Goal: Communication & Community: Answer question/provide support

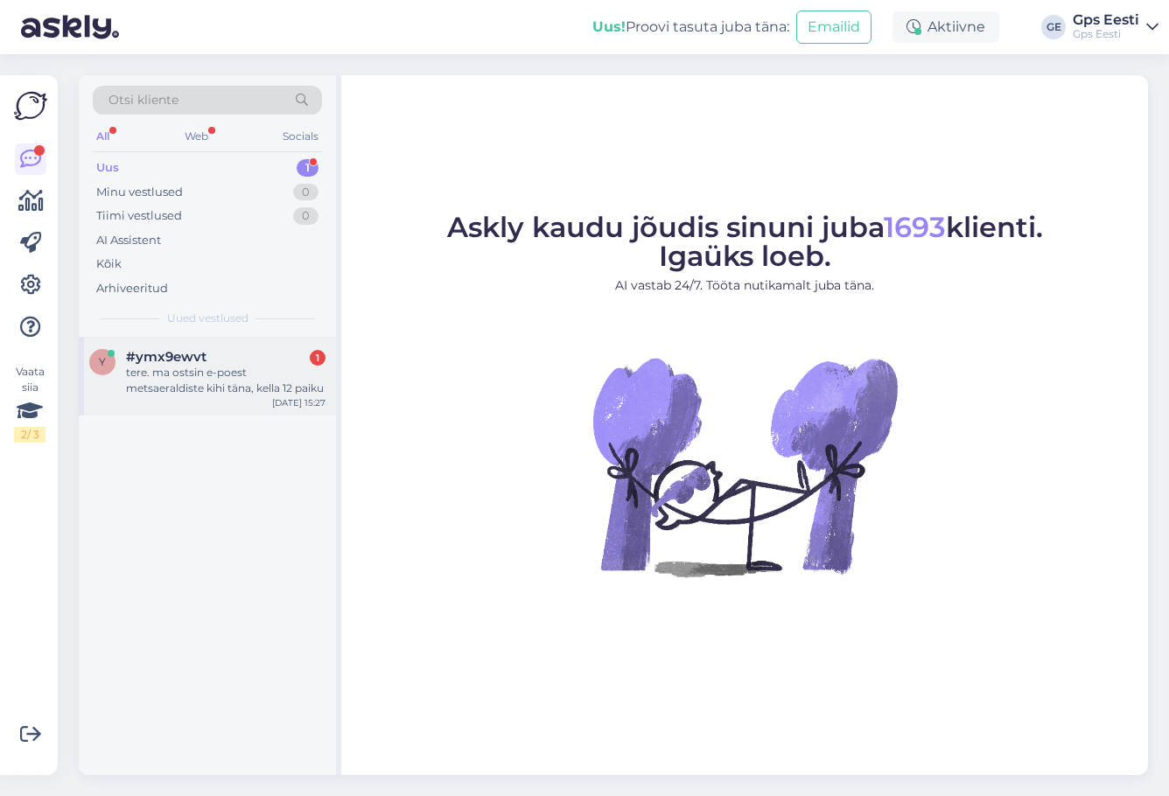
click at [193, 388] on div "tere. ma ostsin e-poest metsaeraldiste kihi täna, kella 12 paiku" at bounding box center [226, 381] width 200 height 32
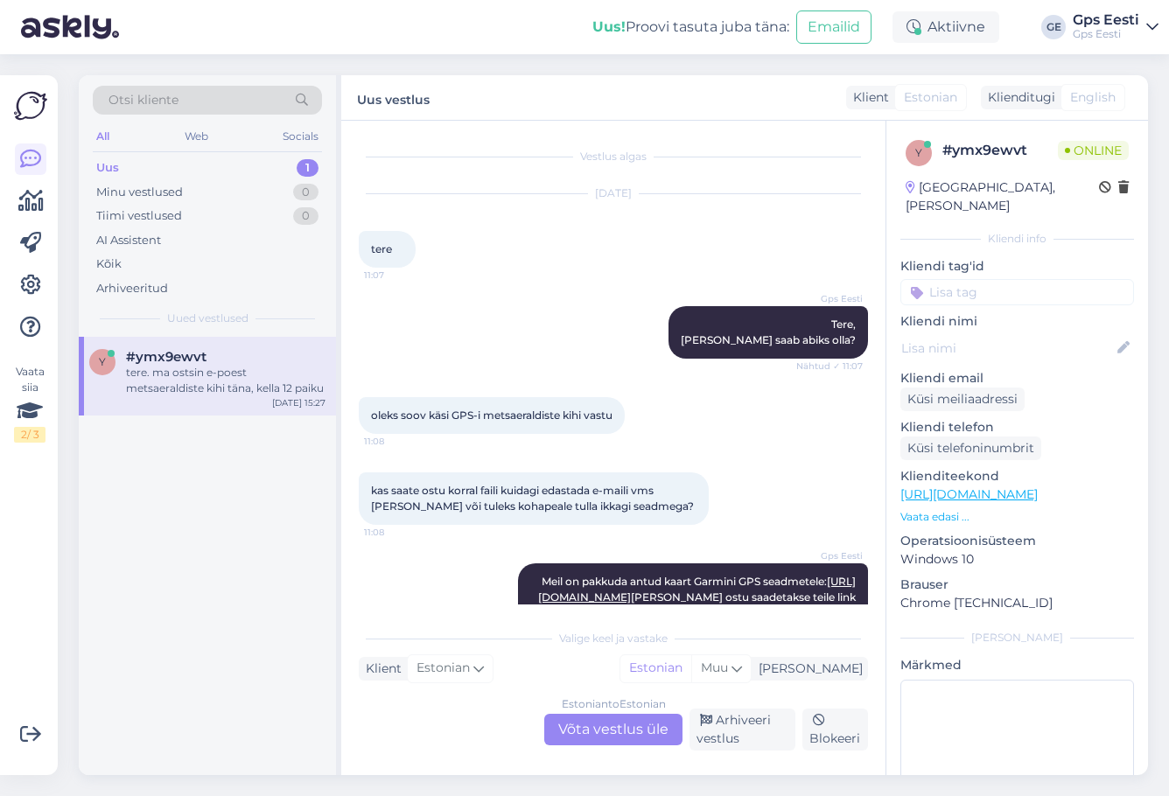
scroll to position [565, 0]
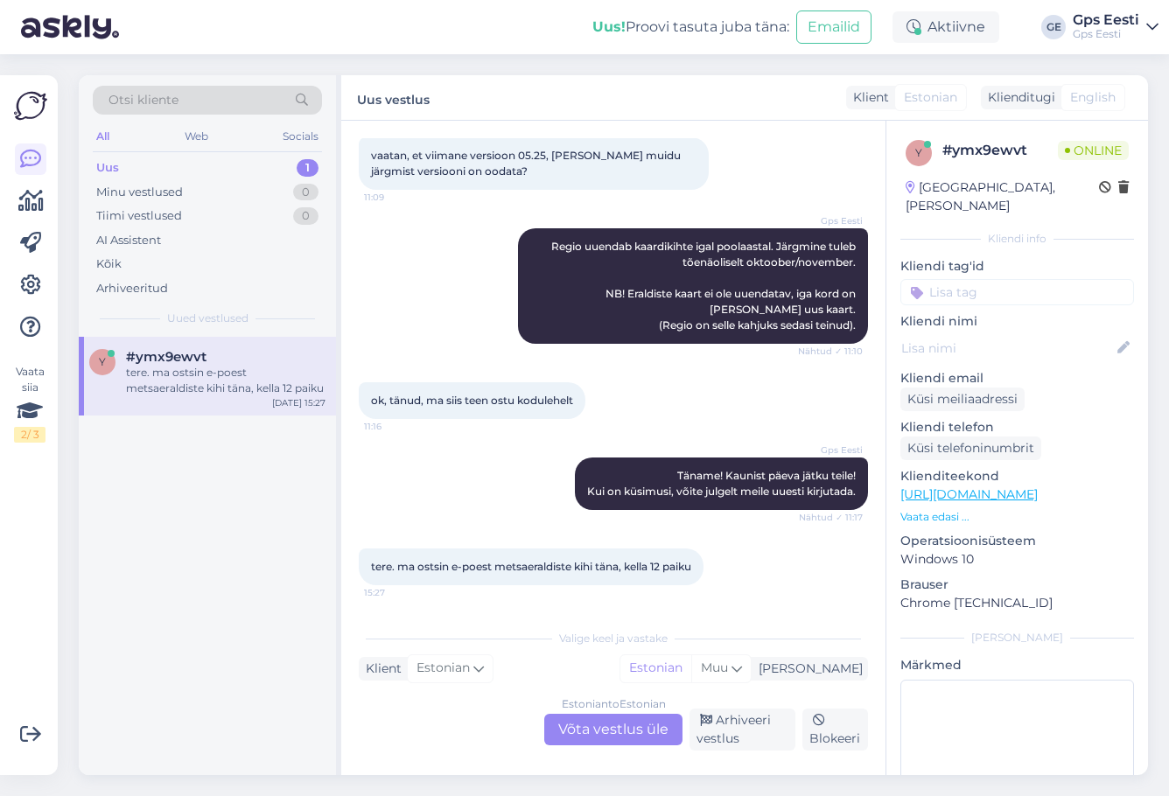
click at [604, 726] on div "Estonian to Estonian Võta vestlus üle" at bounding box center [613, 730] width 138 height 32
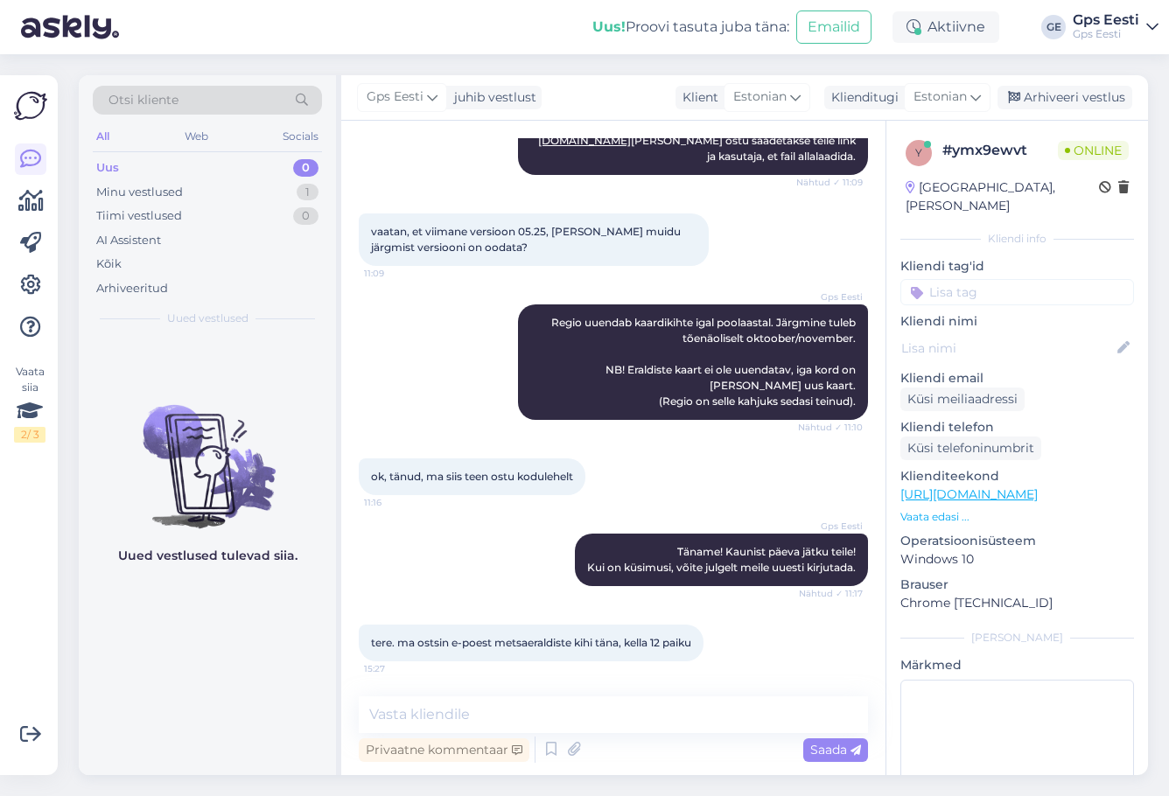
scroll to position [507, 0]
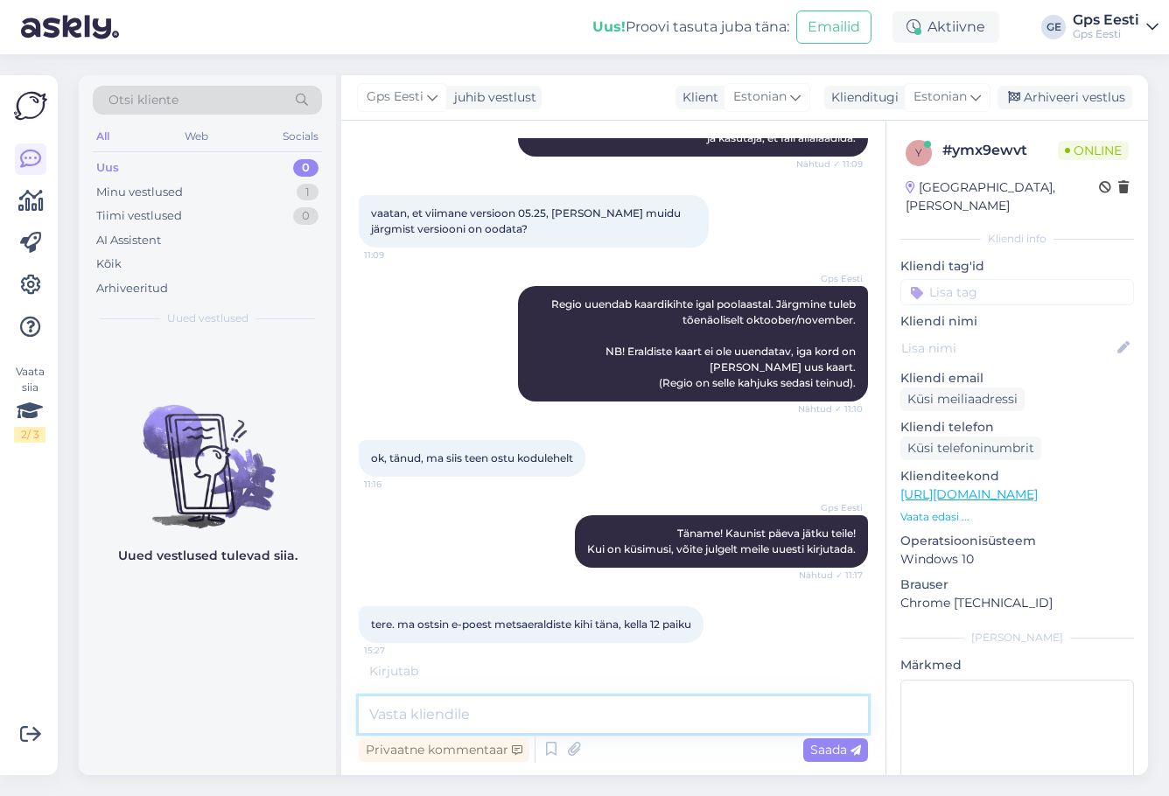
click at [548, 715] on textarea at bounding box center [613, 715] width 509 height 37
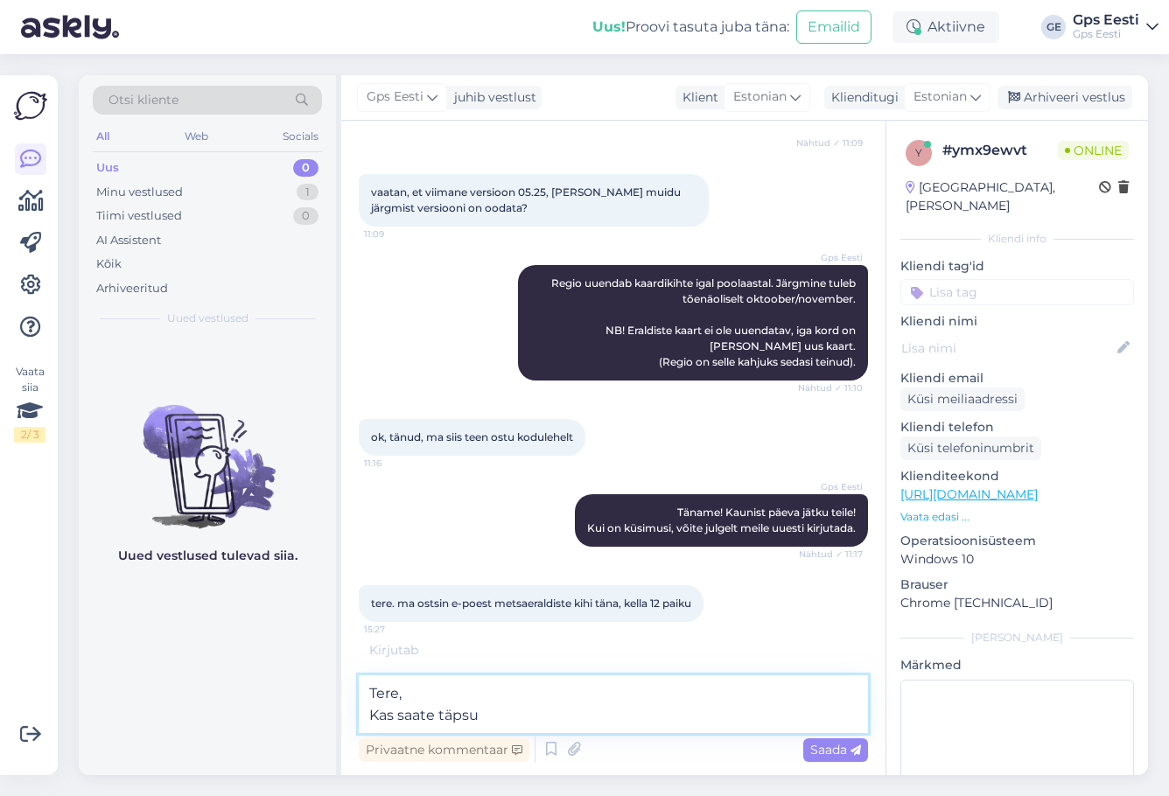
scroll to position [585, 0]
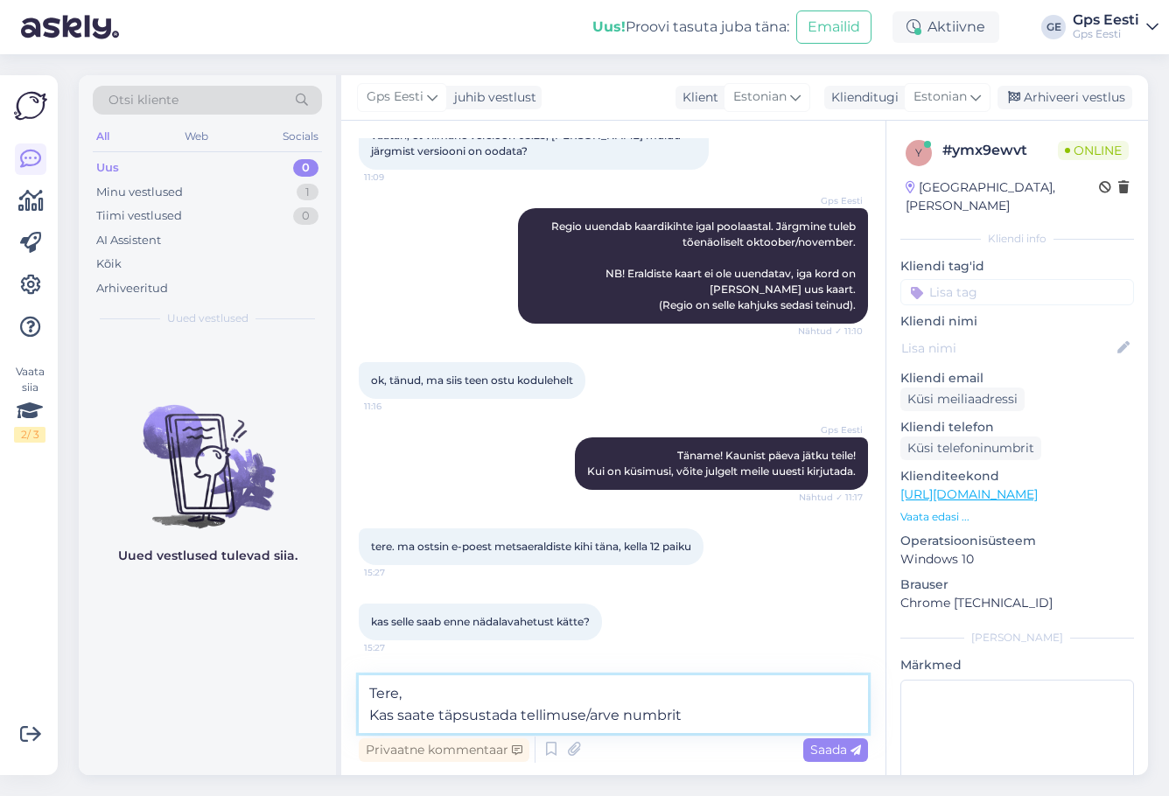
type textarea "Tere, Kas saate täpsustada tellimuse/arve numbrit?"
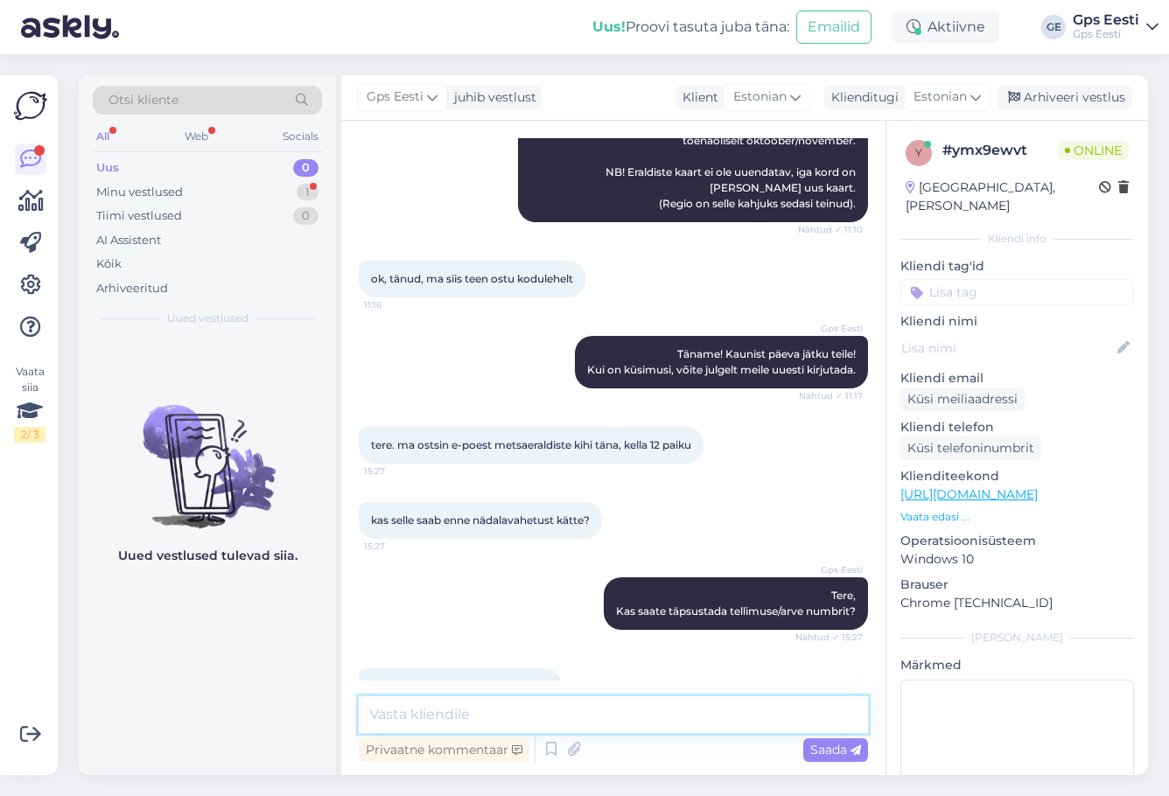
scroll to position [730, 0]
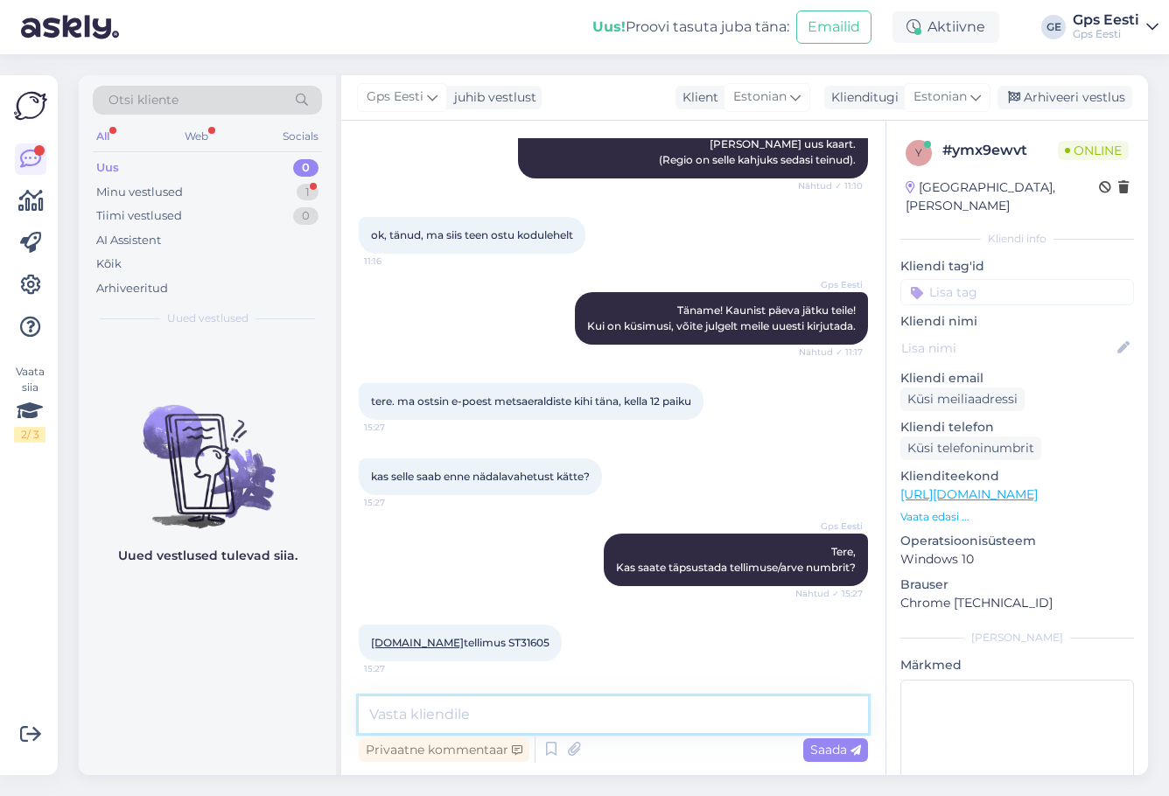
click at [464, 712] on textarea at bounding box center [613, 715] width 509 height 37
type textarea "Ja maksite pangalingi, ülekande või kaardiga?"
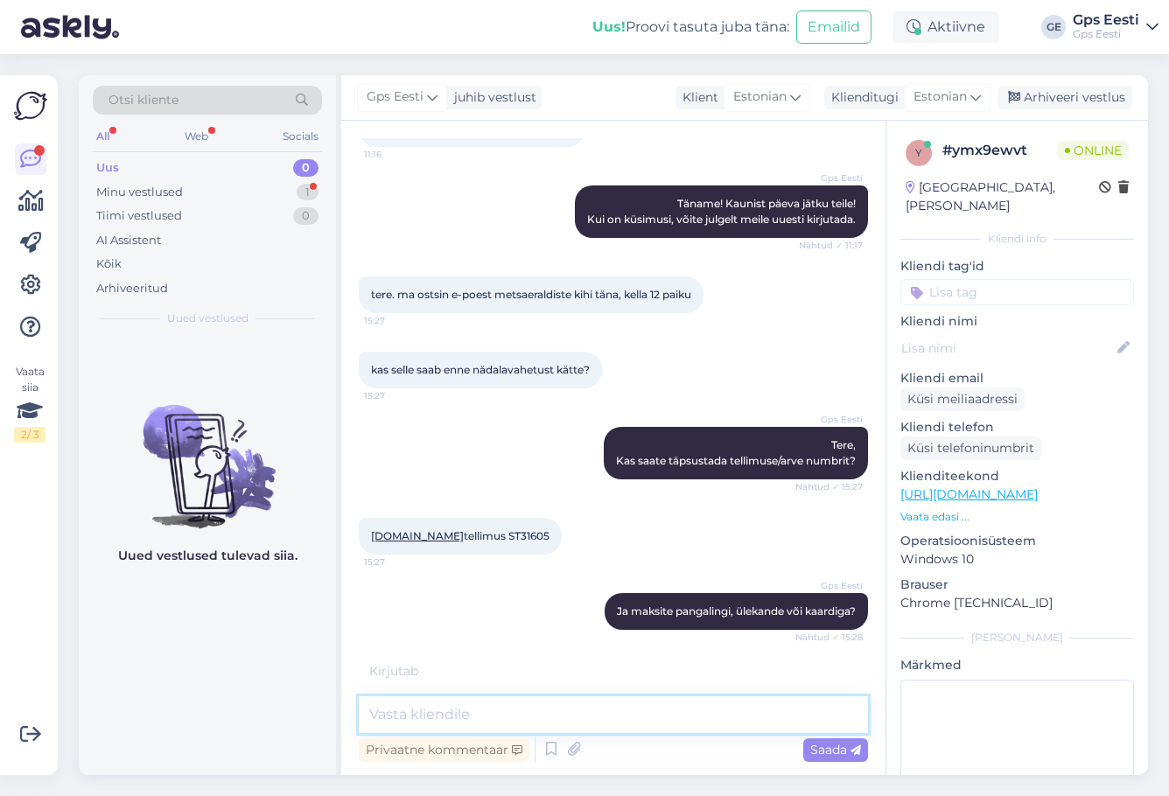
scroll to position [899, 0]
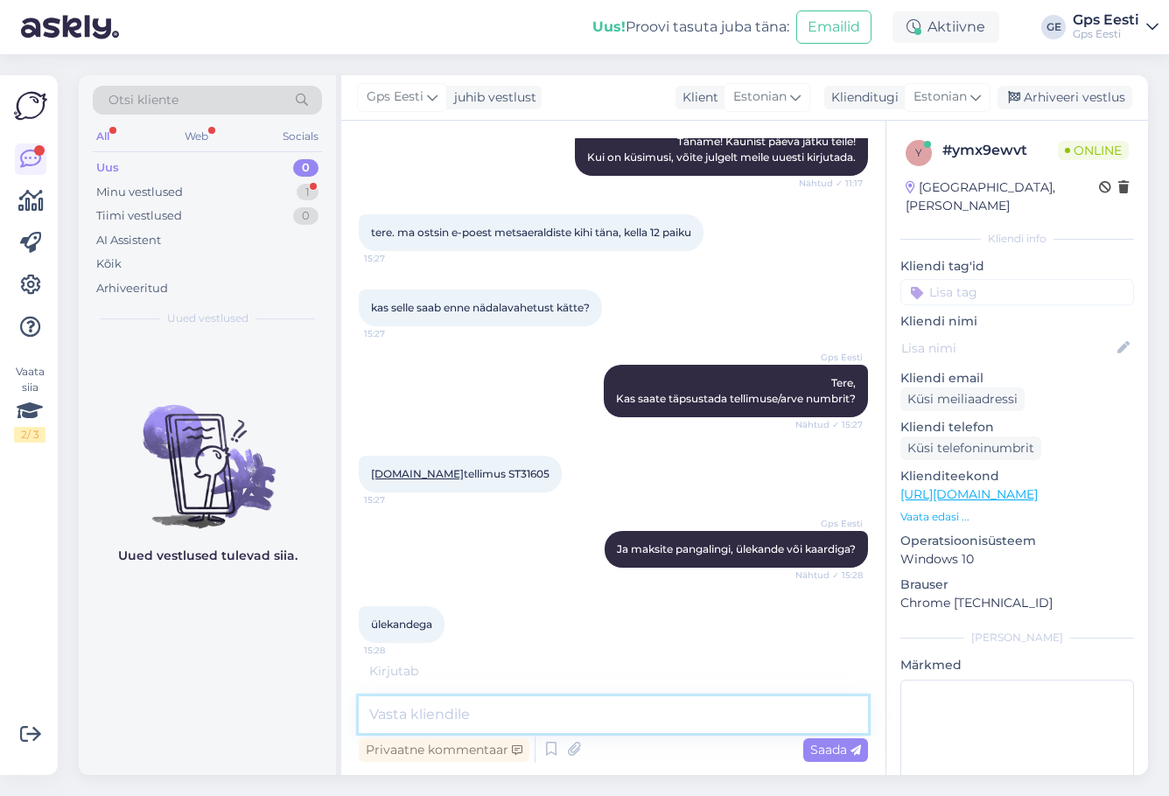
click at [482, 712] on textarea at bounding box center [613, 715] width 509 height 37
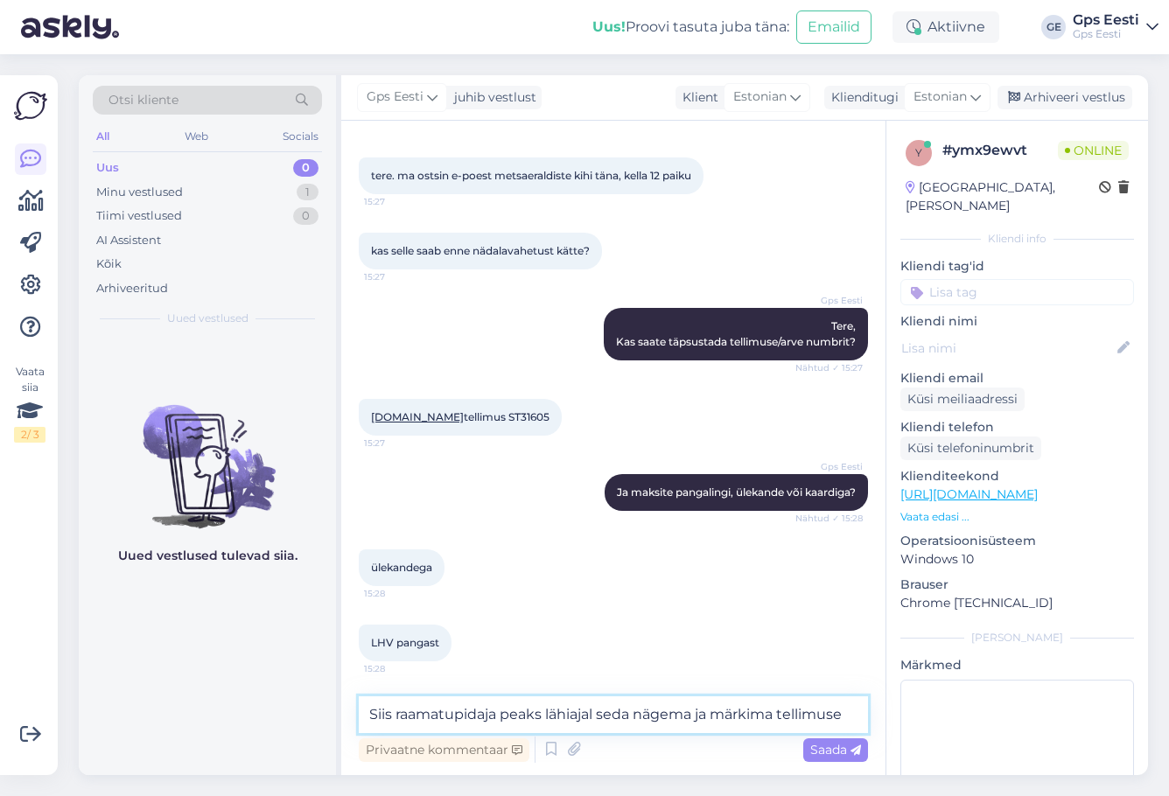
scroll to position [974, 0]
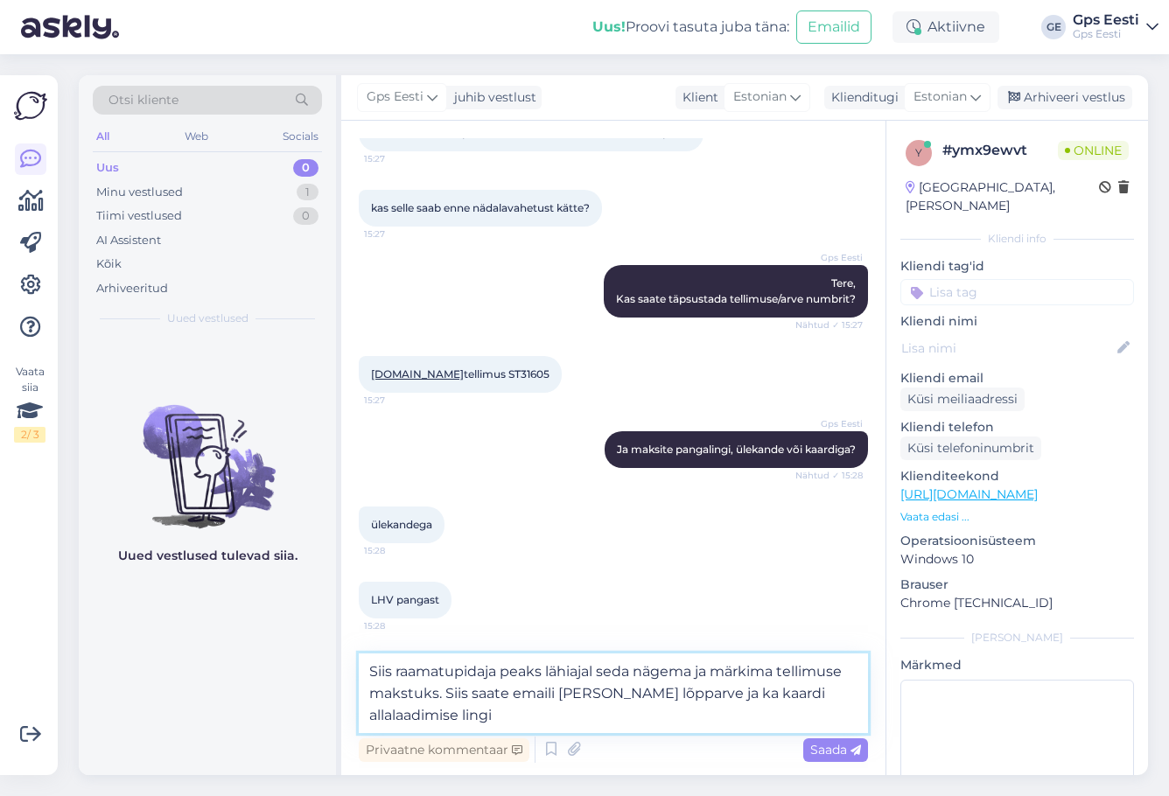
type textarea "Siis raamatupidaja peaks lähiajal seda nägema ja märkima tellimuse makstuks. Si…"
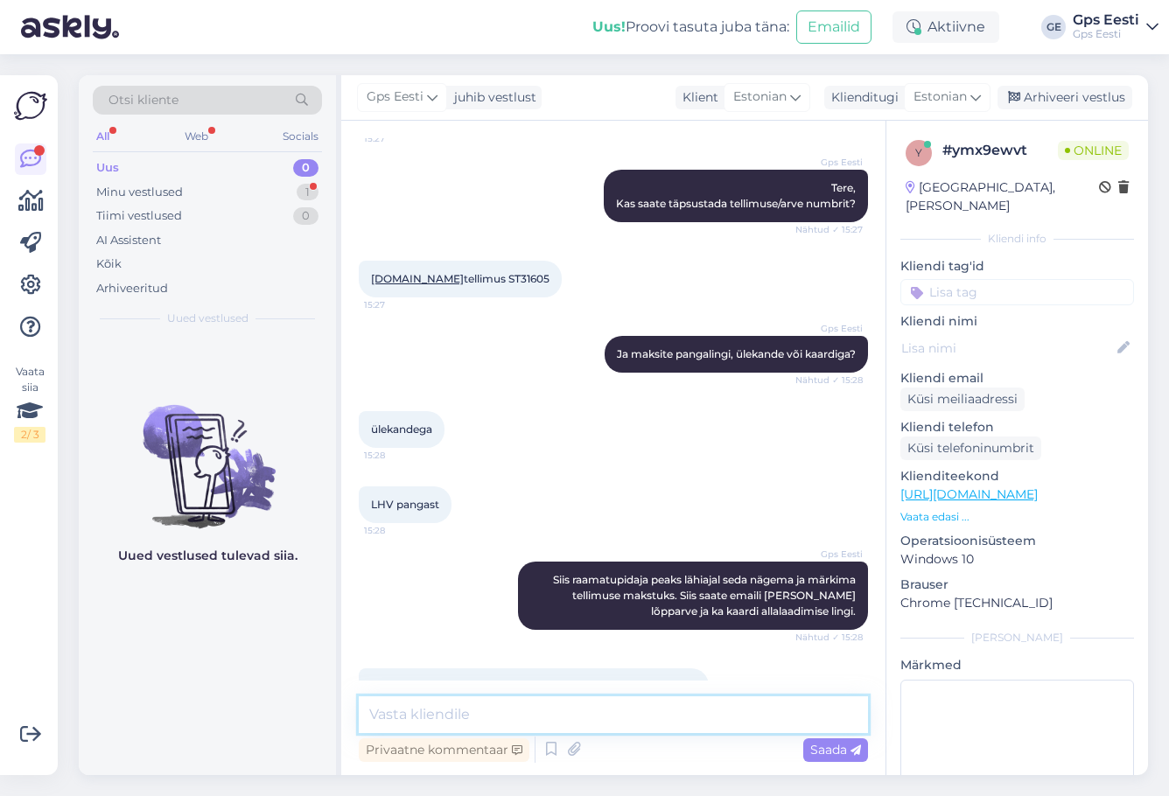
scroll to position [1138, 0]
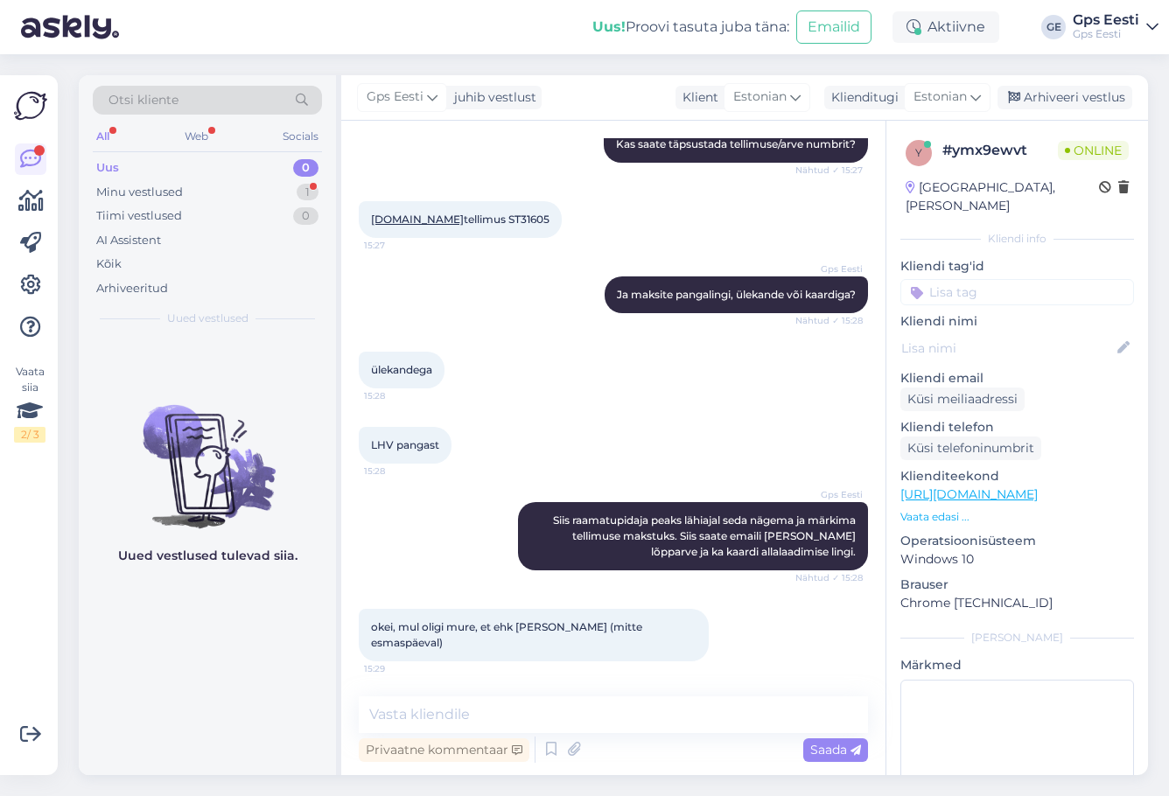
click at [226, 665] on div "Uued vestlused tulevad siia." at bounding box center [207, 556] width 257 height 439
click at [497, 705] on textarea at bounding box center [613, 715] width 509 height 37
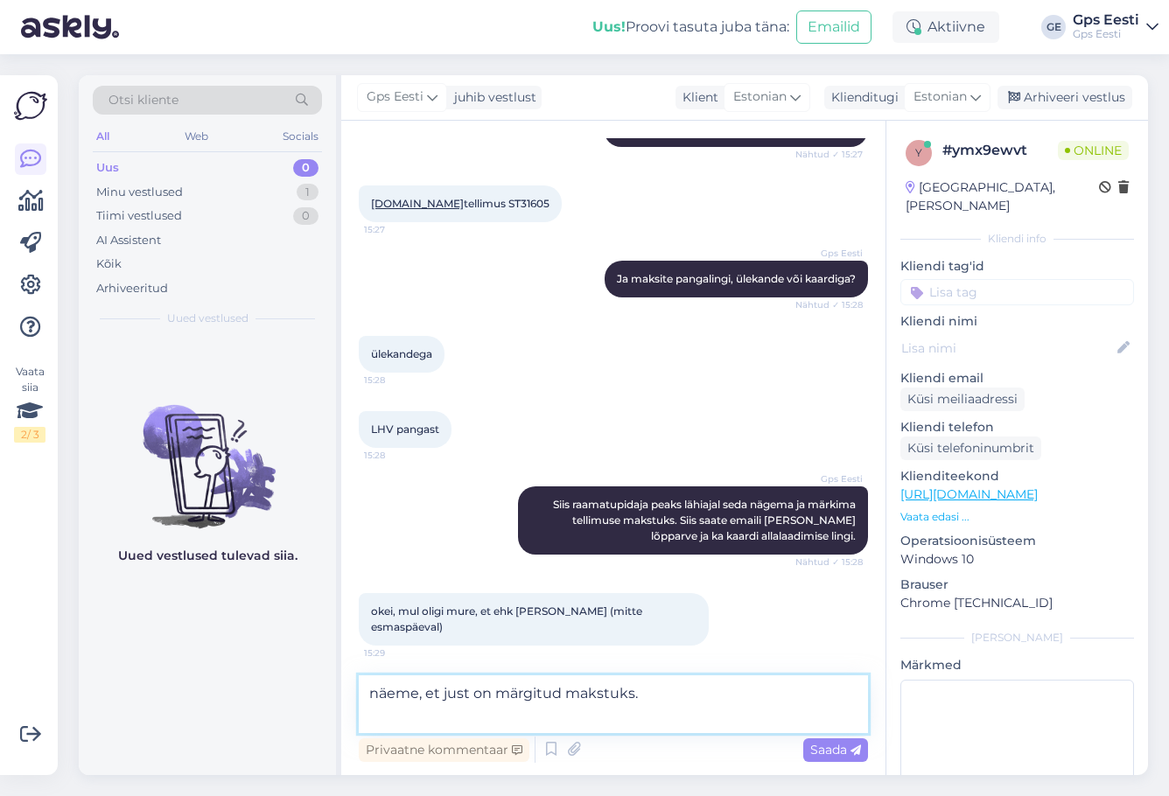
click at [471, 714] on textarea "näeme, et just on märgitud makstuks." at bounding box center [613, 705] width 509 height 58
paste textarea "ST31605"
drag, startPoint x: 445, startPoint y: 719, endPoint x: 558, endPoint y: 719, distance: 112.9
click at [558, 719] on textarea "näeme, et just on märgitud makstuks. [PERSON_NAME] "ST31605" at bounding box center [613, 705] width 509 height 58
paste textarea "Garmin Uuenduskeskuse teavitus"
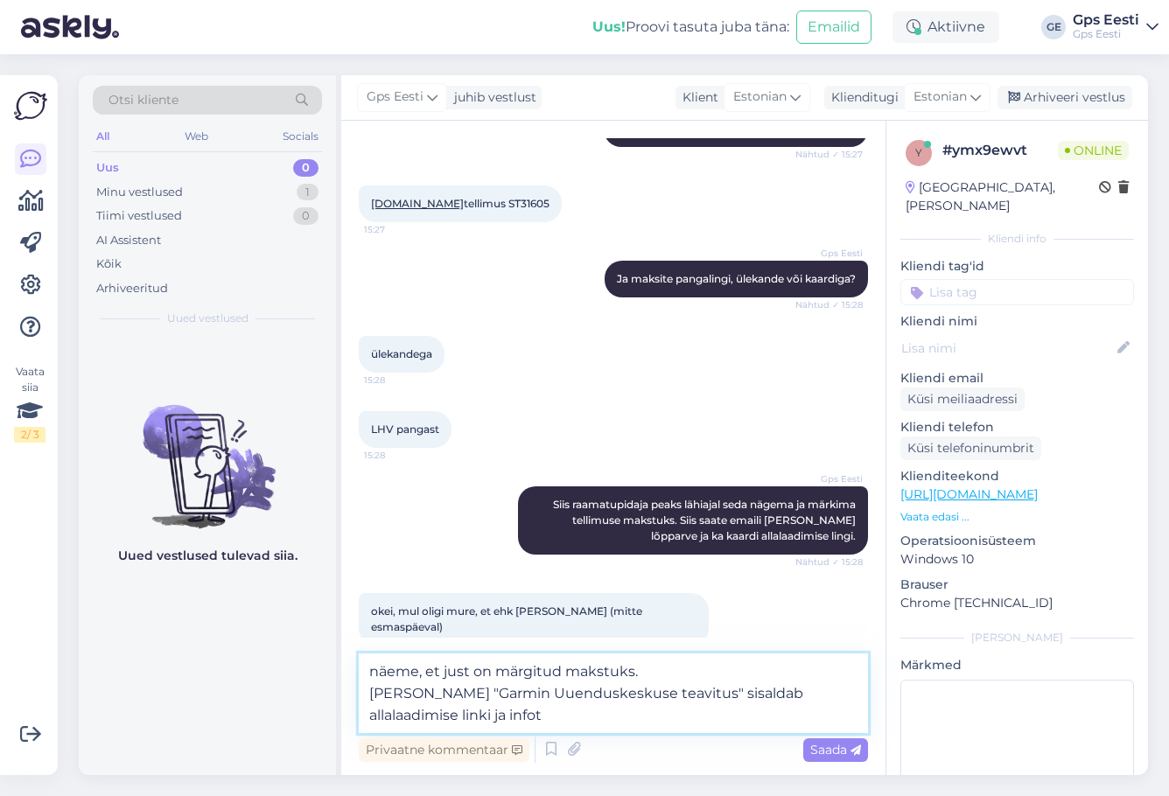
type textarea "näeme, et just on märgitud makstuks. [PERSON_NAME] "Garmin Uuenduskeskuse teavi…"
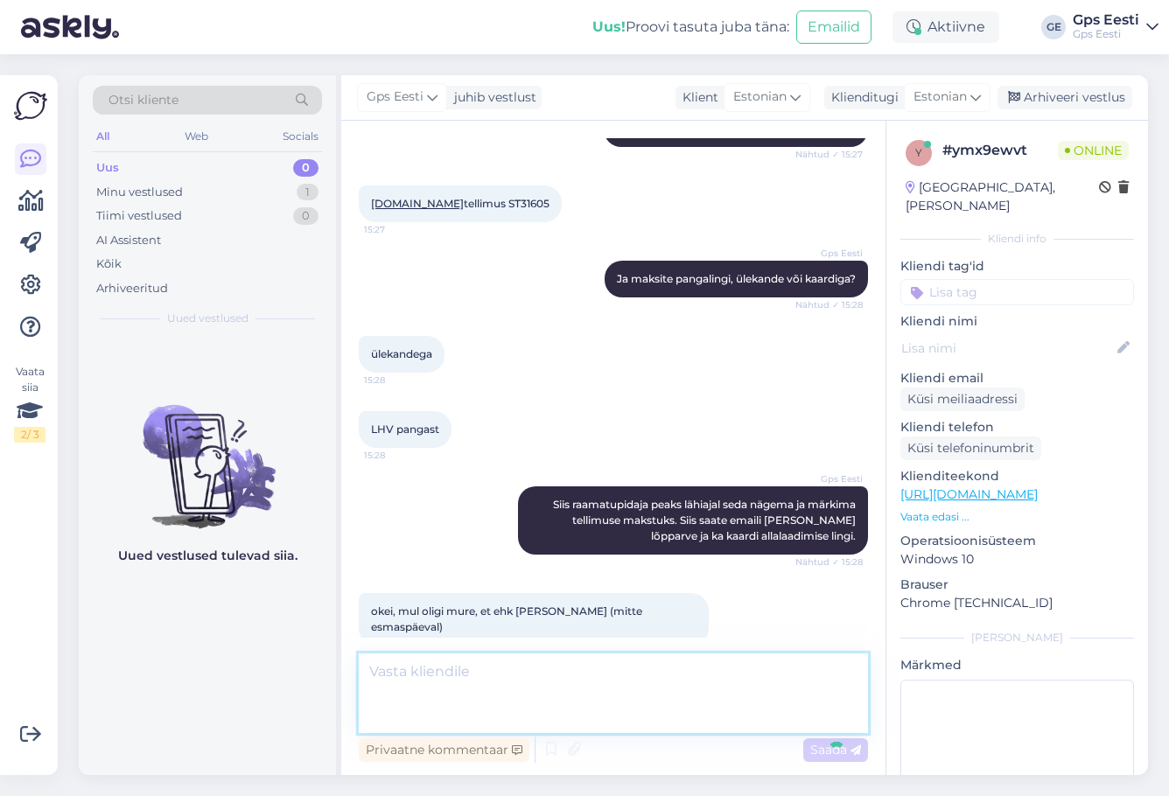
scroll to position [1245, 0]
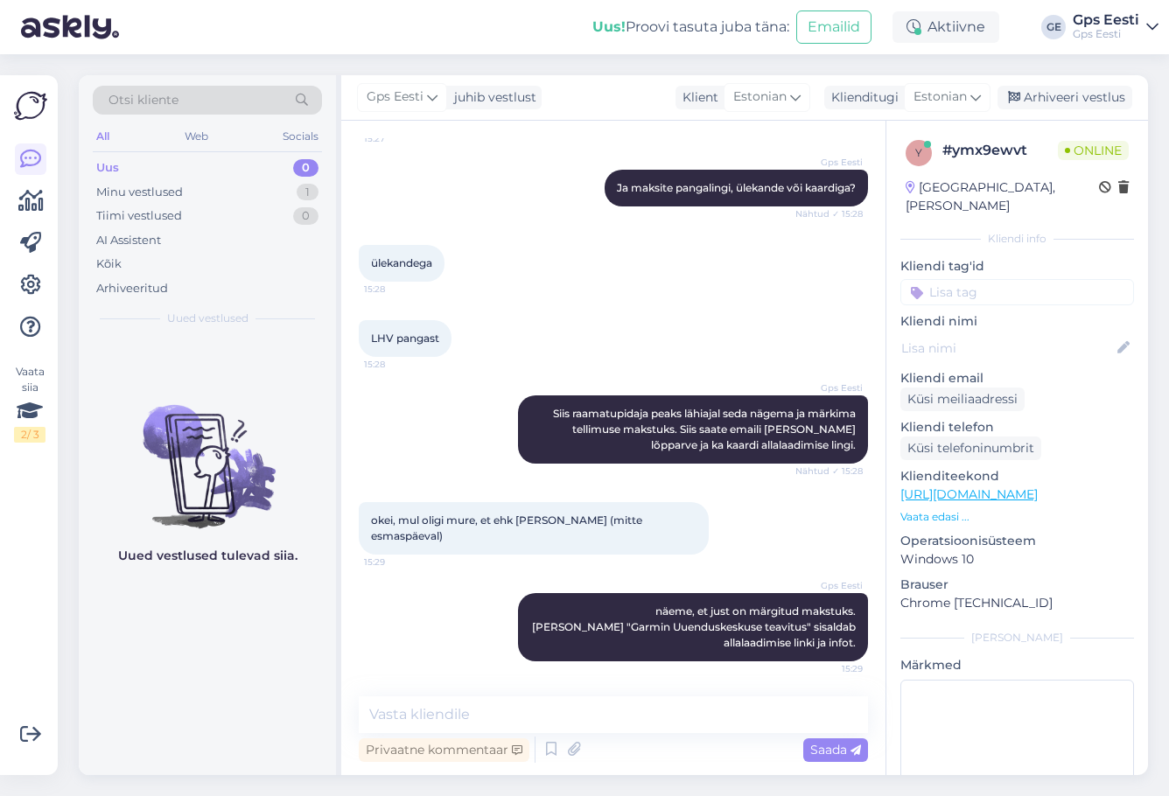
click at [253, 676] on div "Uued vestlused tulevad siia." at bounding box center [207, 556] width 257 height 439
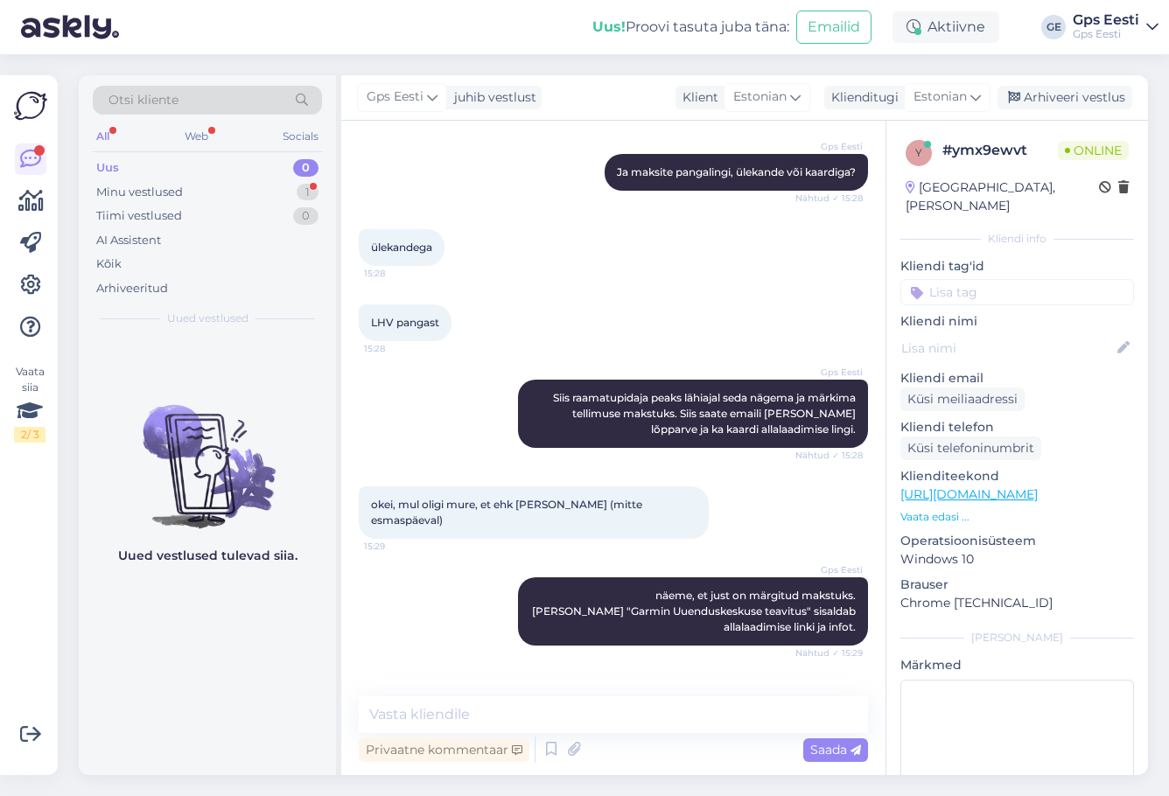
scroll to position [1320, 0]
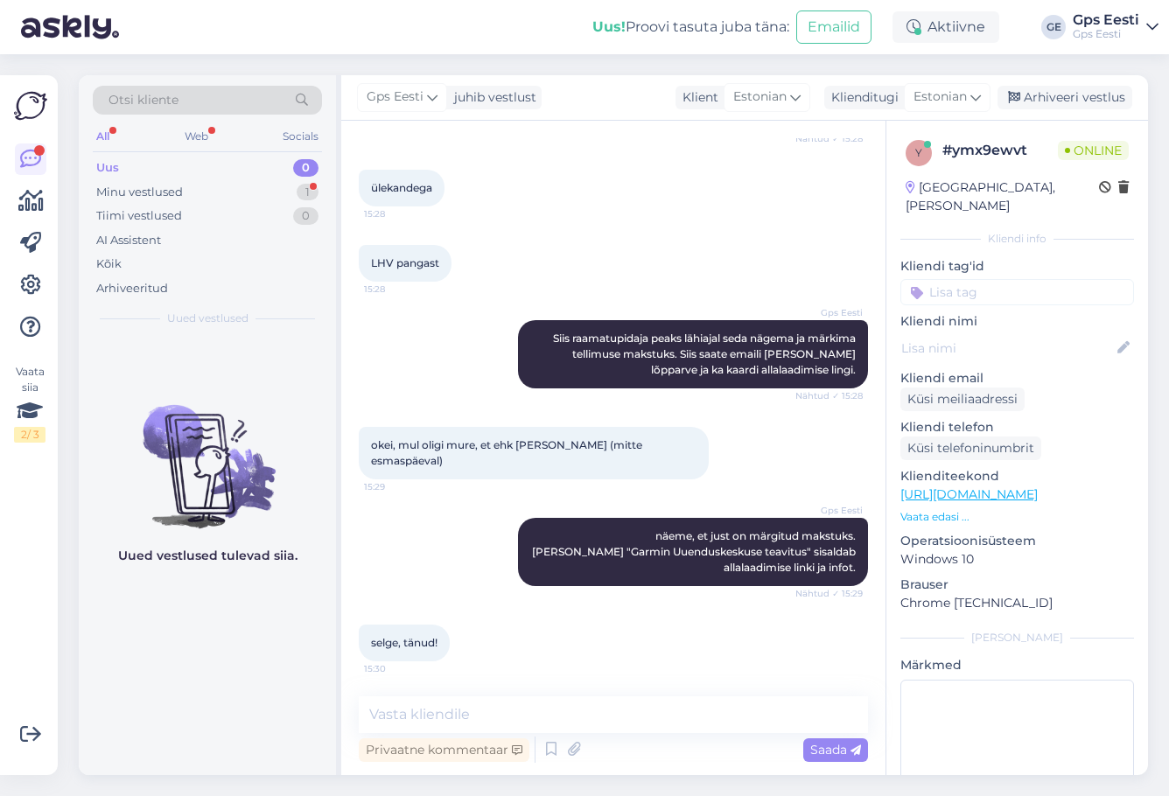
click at [180, 679] on div "Uued vestlused tulevad siia." at bounding box center [207, 556] width 257 height 439
click at [481, 715] on textarea at bounding box center [613, 715] width 509 height 37
type textarea "Kaunist päeva jätku teile!"
